Goal: Check status: Check status

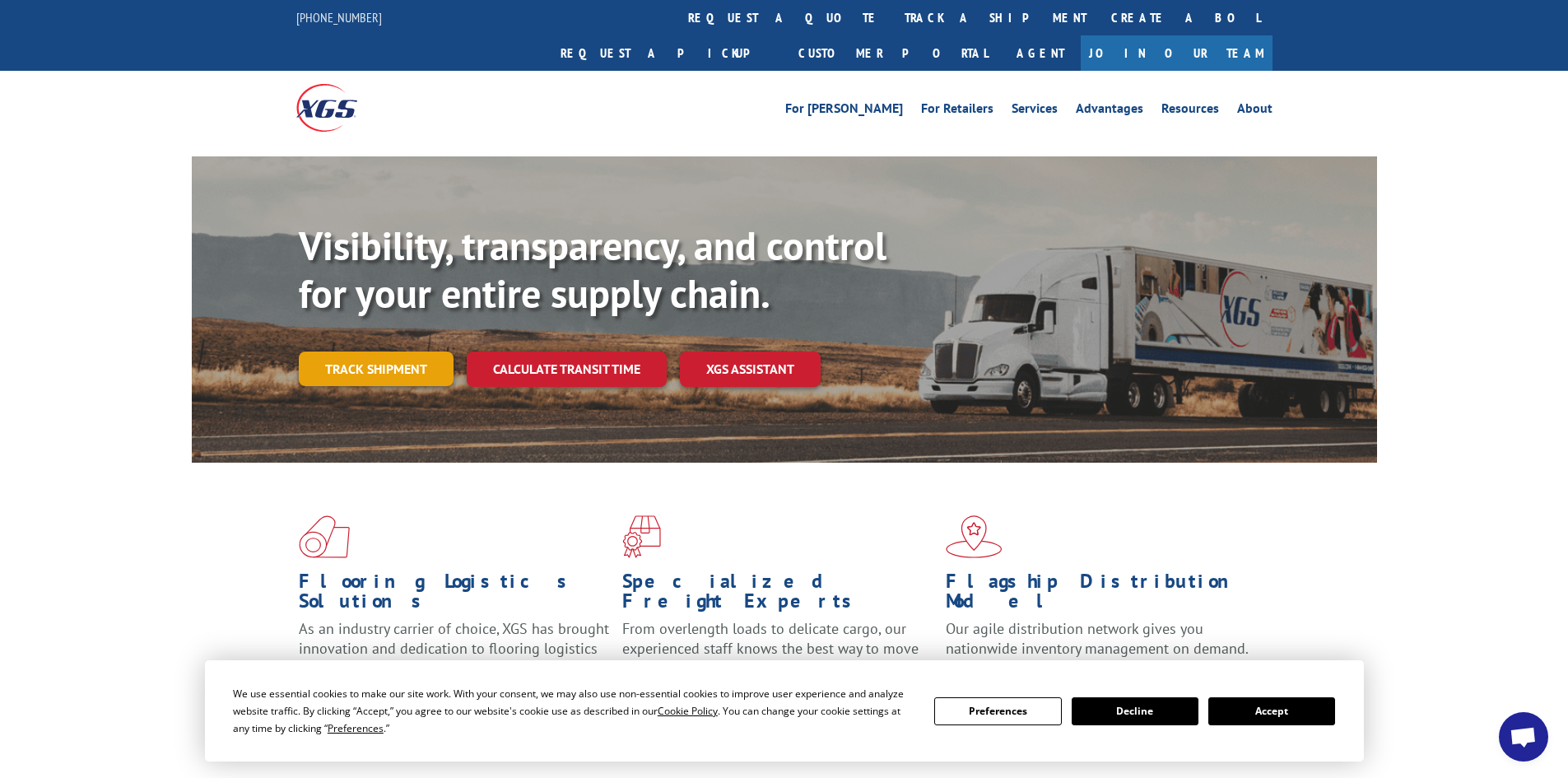
click at [394, 351] on link "Track shipment" at bounding box center [376, 368] width 155 height 35
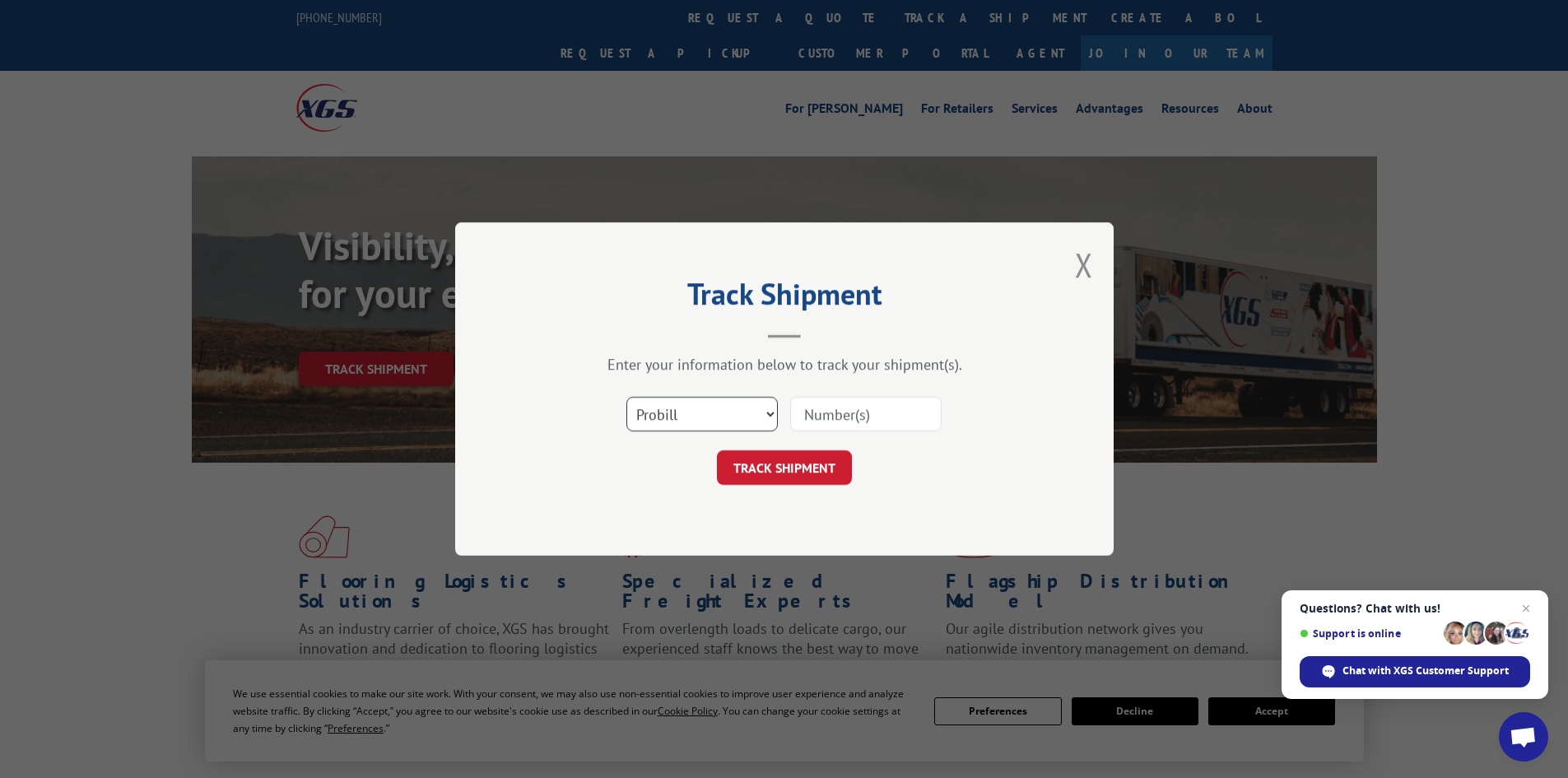
click at [702, 414] on select "Select category... Probill BOL PO" at bounding box center [702, 414] width 152 height 35
select select "bol"
click at [626, 397] on select "Select category... Probill BOL PO" at bounding box center [702, 414] width 152 height 35
paste input "463642"
type input "463642"
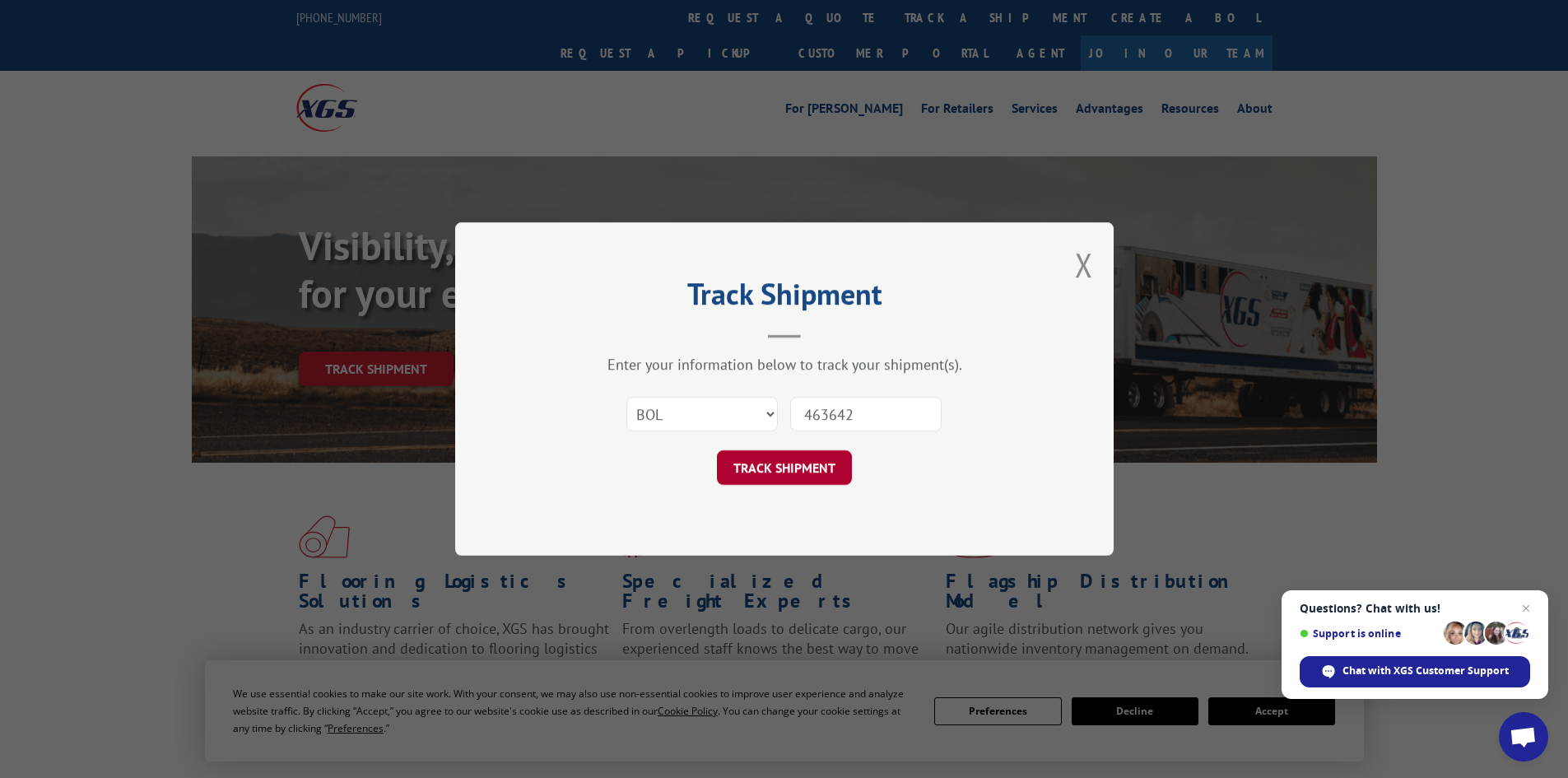
click at [781, 474] on button "TRACK SHIPMENT" at bounding box center [784, 467] width 135 height 35
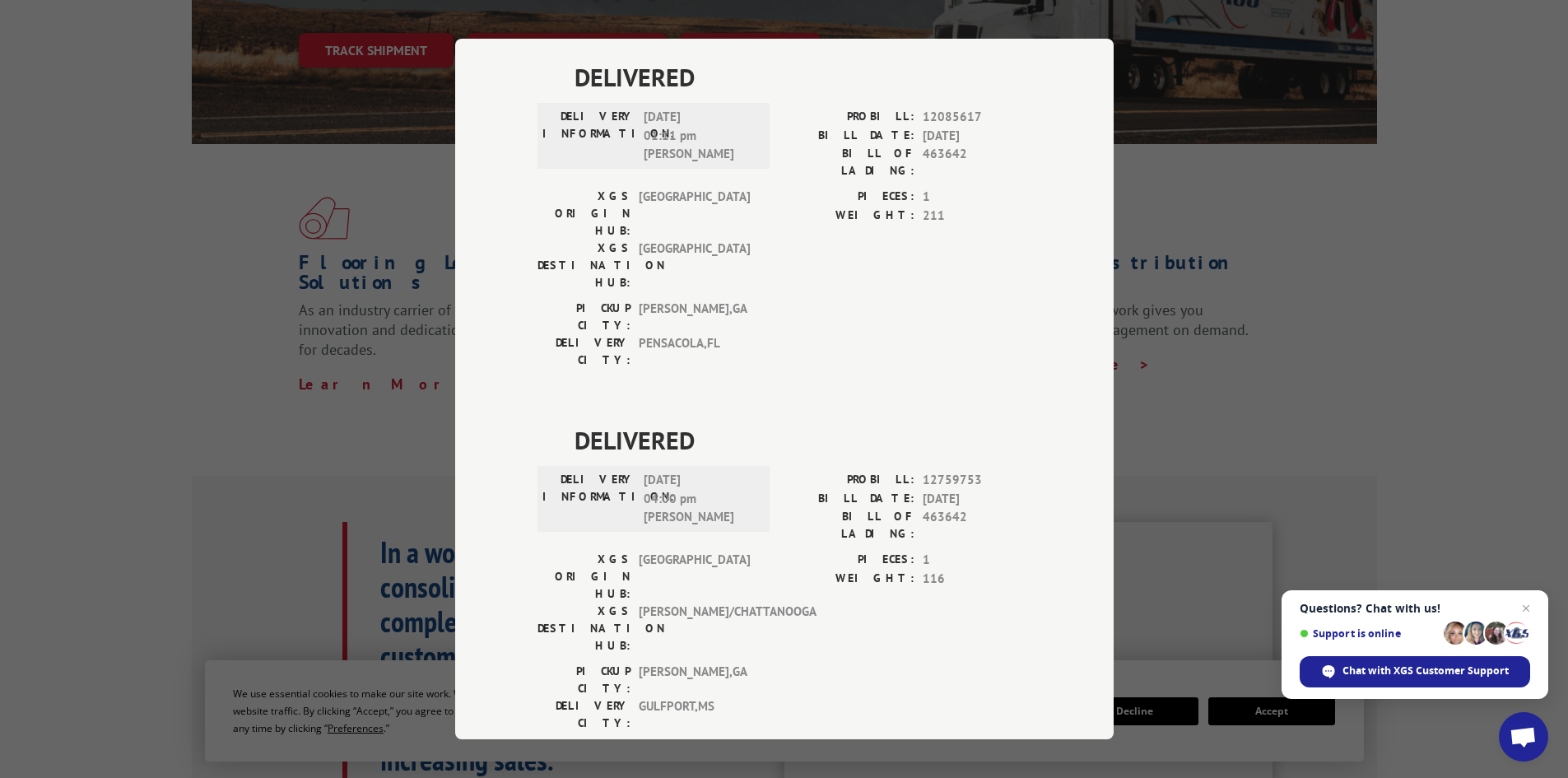
scroll to position [412, 0]
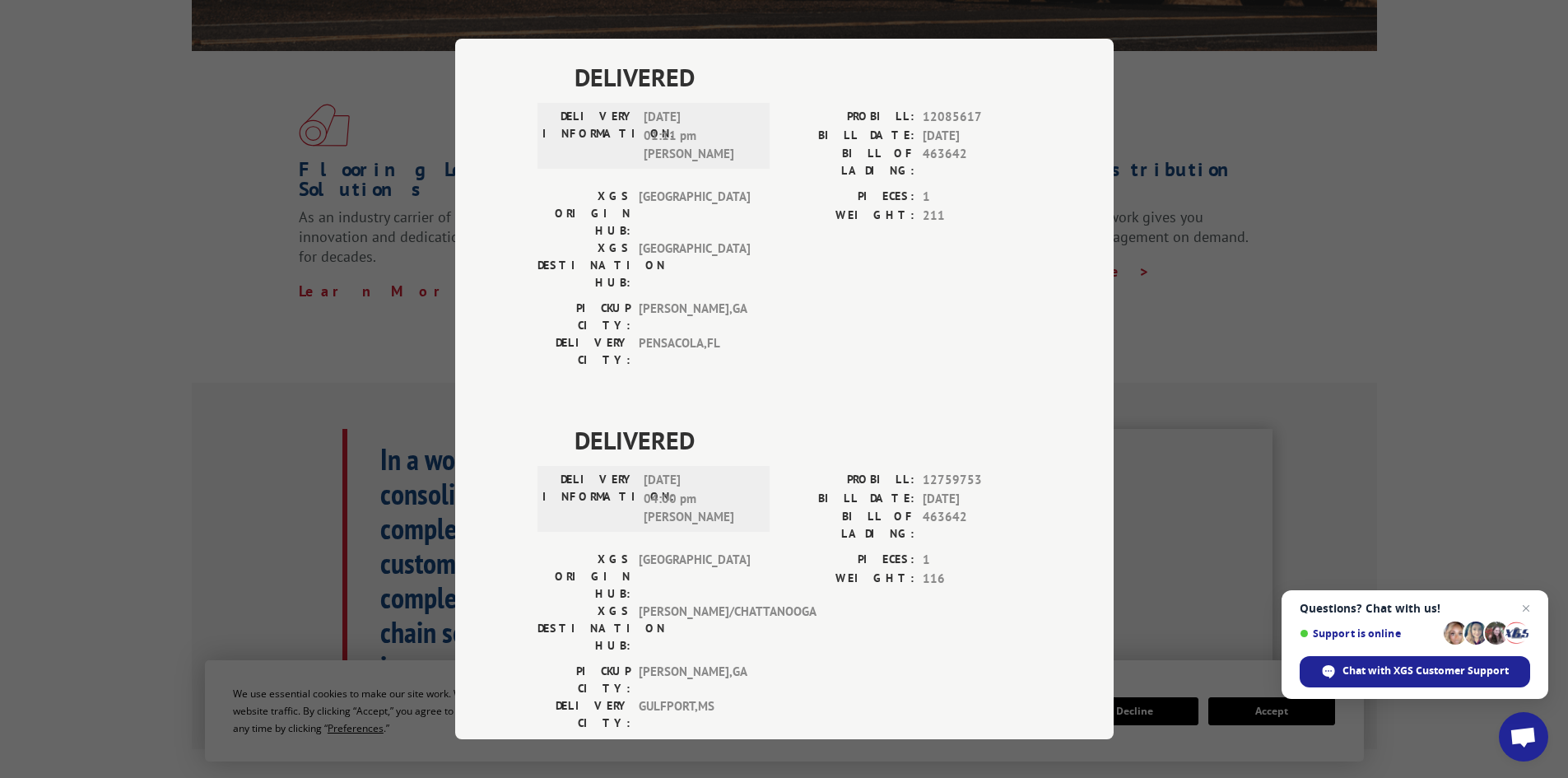
drag, startPoint x: 630, startPoint y: 494, endPoint x: 676, endPoint y: 498, distance: 46.2
